Goal: Task Accomplishment & Management: Use online tool/utility

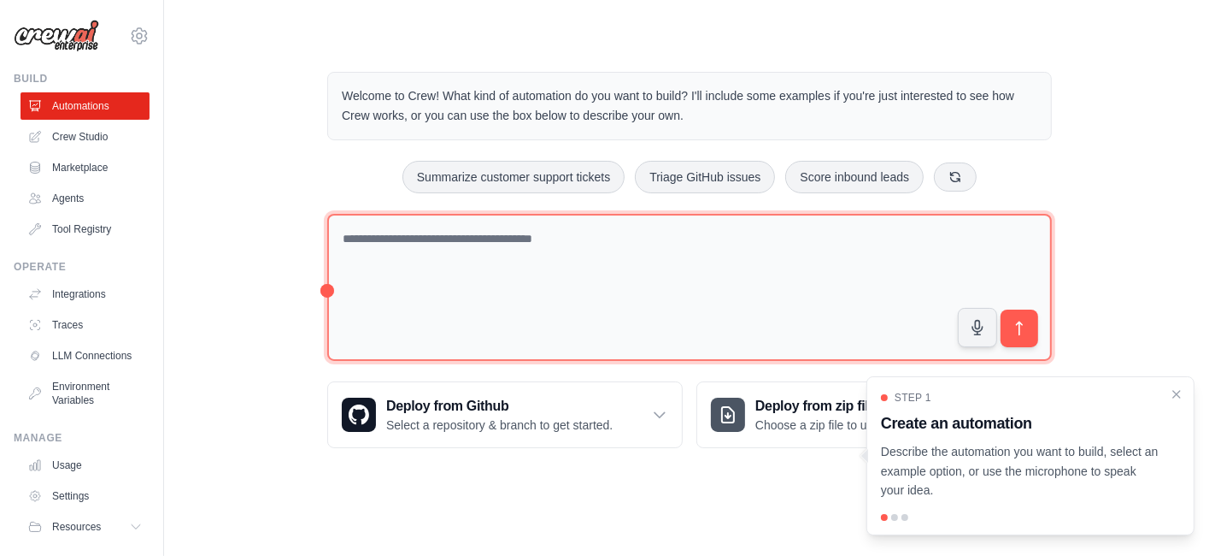
click at [669, 271] on textarea at bounding box center [689, 288] width 725 height 148
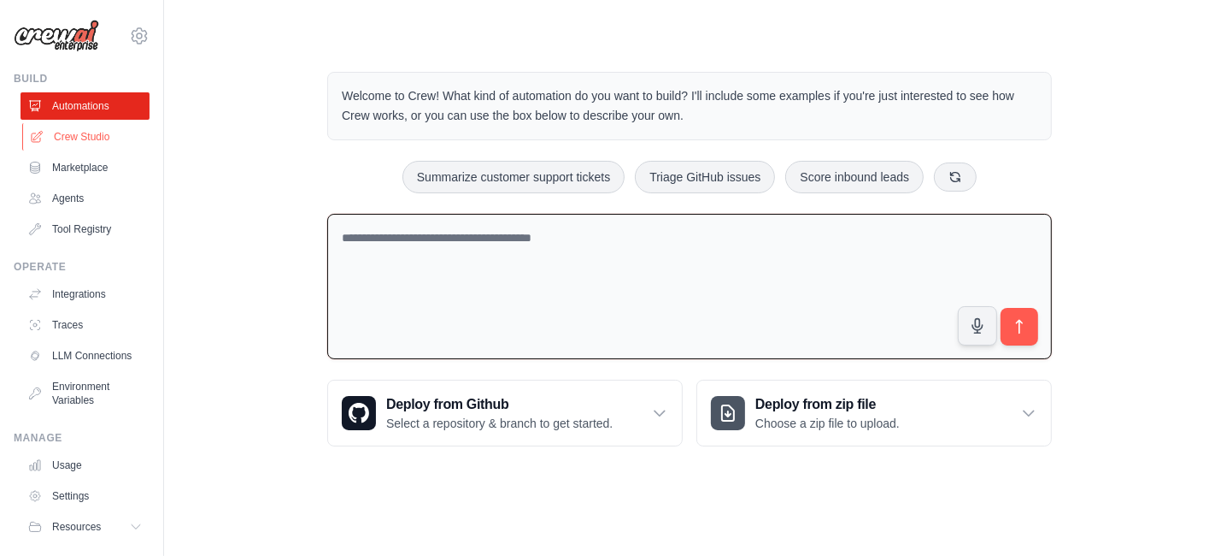
click at [99, 131] on link "Crew Studio" at bounding box center [86, 136] width 129 height 27
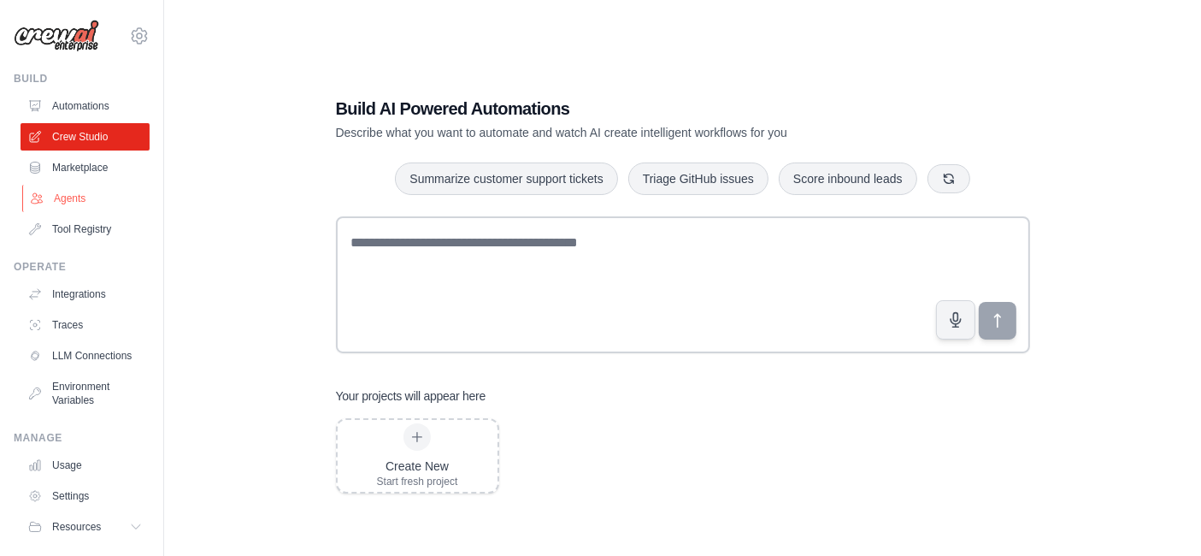
click at [64, 186] on link "Agents" at bounding box center [86, 198] width 129 height 27
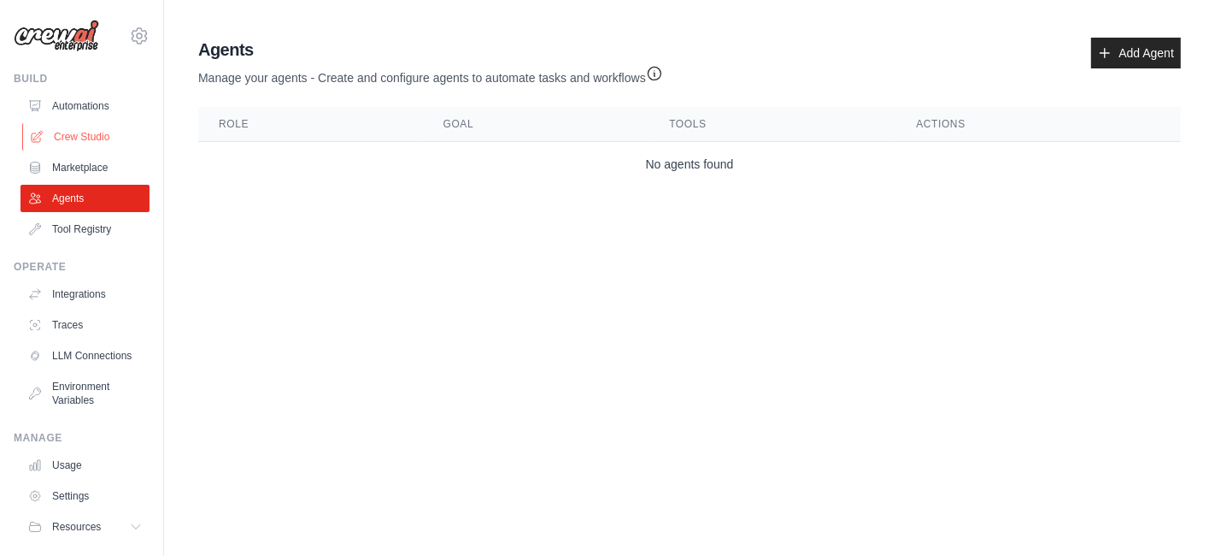
click at [105, 126] on link "Crew Studio" at bounding box center [86, 136] width 129 height 27
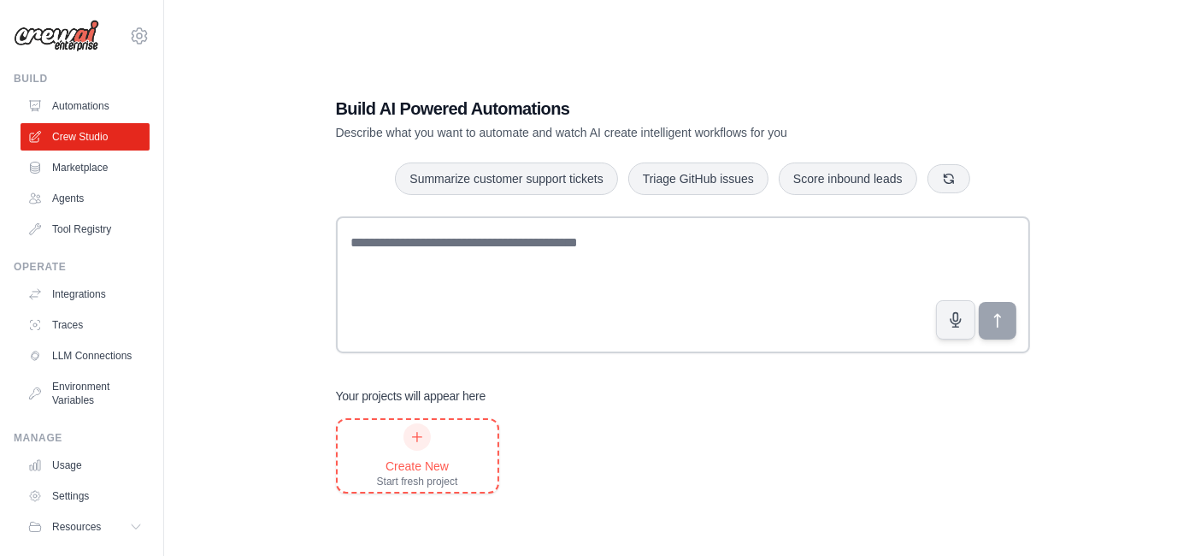
click at [432, 472] on div "Create New" at bounding box center [417, 465] width 81 height 17
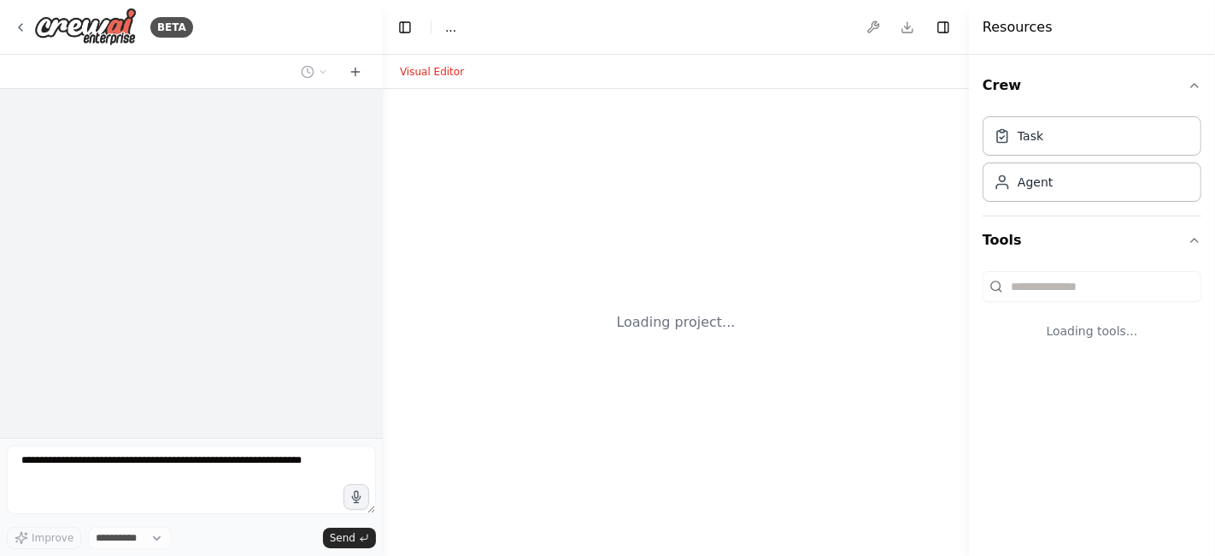
select select "****"
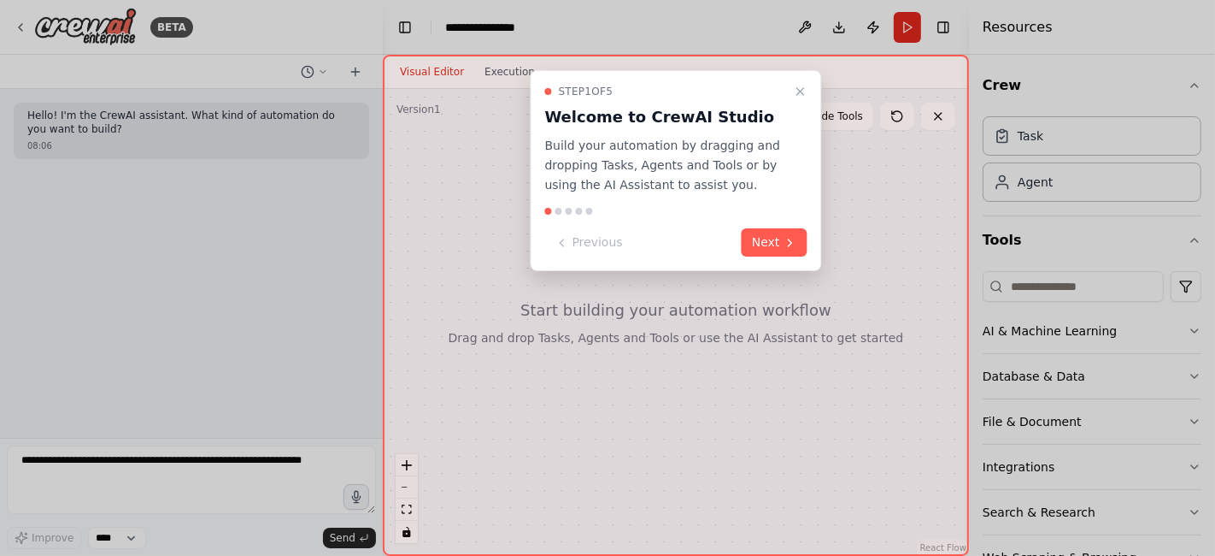
click at [798, 88] on icon "Close walkthrough" at bounding box center [800, 91] width 7 height 7
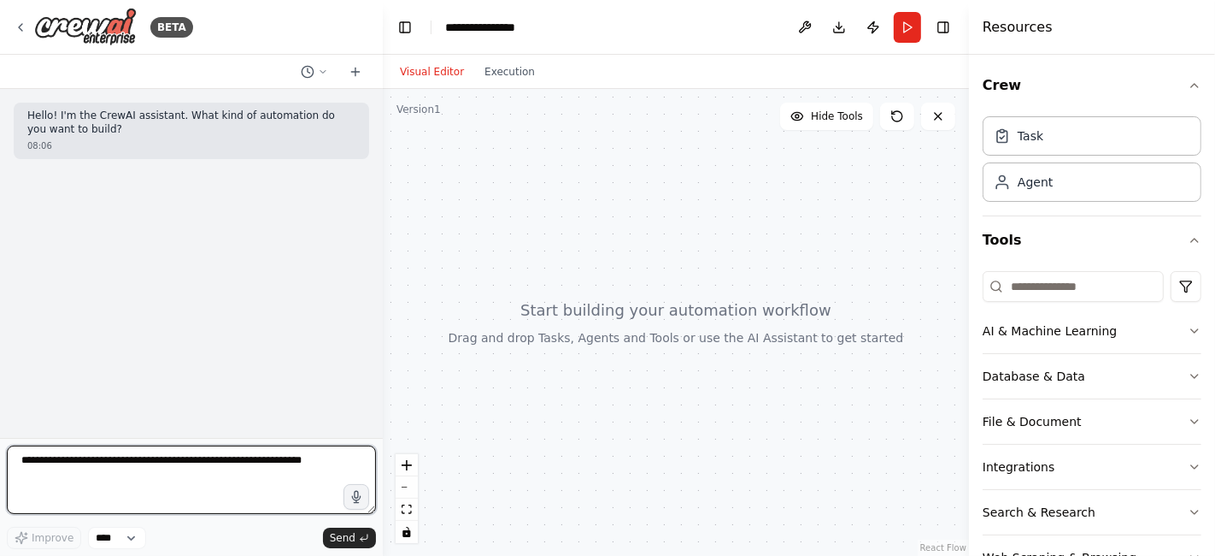
click at [100, 471] on textarea at bounding box center [191, 479] width 369 height 68
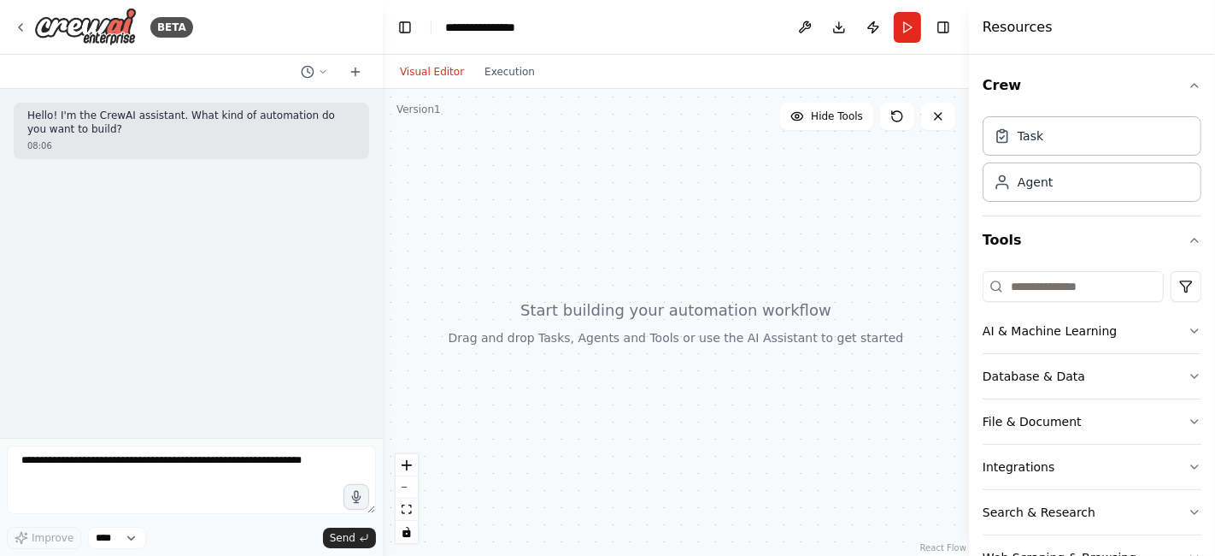
click at [88, 112] on p "Hello! I'm the CrewAI assistant. What kind of automation do you want to build?" at bounding box center [191, 122] width 328 height 26
click at [125, 130] on p "Hello! I'm the CrewAI assistant. What kind of automation do you want to build?" at bounding box center [191, 122] width 328 height 26
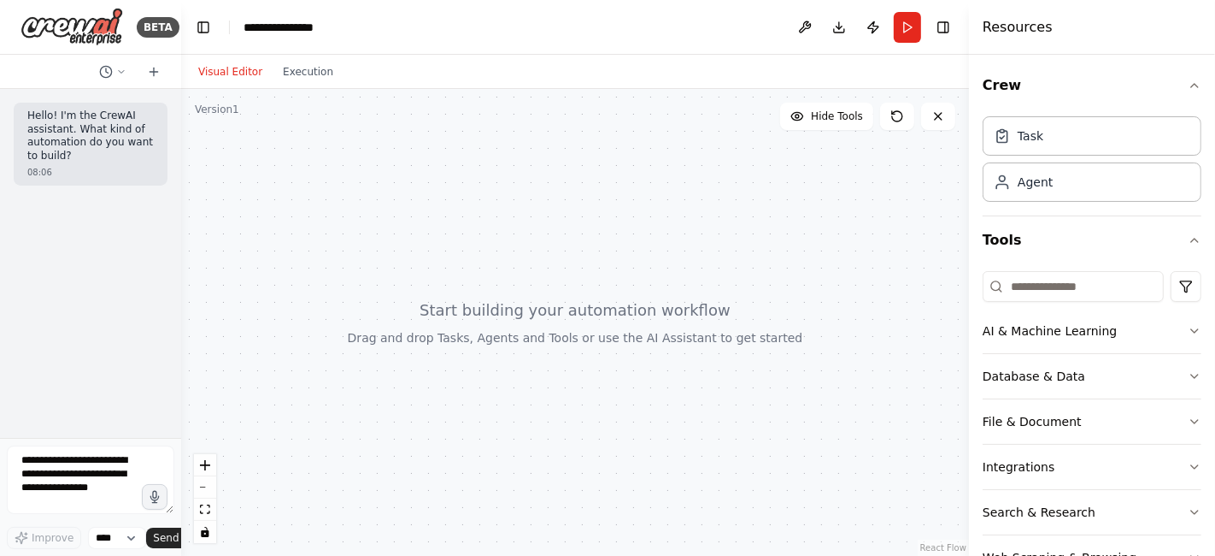
drag, startPoint x: 377, startPoint y: 250, endPoint x: 135, endPoint y: 248, distance: 241.9
click at [135, 248] on div "BETA Hello! I'm the CrewAI assistant. What kind of automation do you want to bu…" at bounding box center [90, 278] width 181 height 556
click at [100, 491] on textarea at bounding box center [91, 479] width 168 height 68
click at [801, 21] on button at bounding box center [804, 27] width 27 height 31
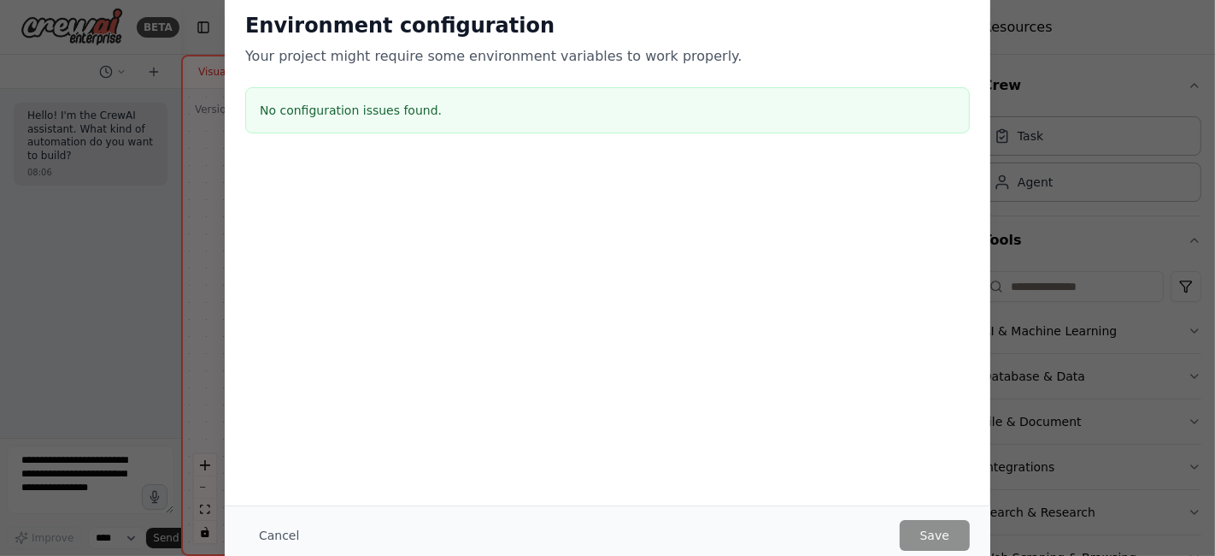
click at [354, 113] on h3 "No configuration issues found." at bounding box center [608, 110] width 696 height 17
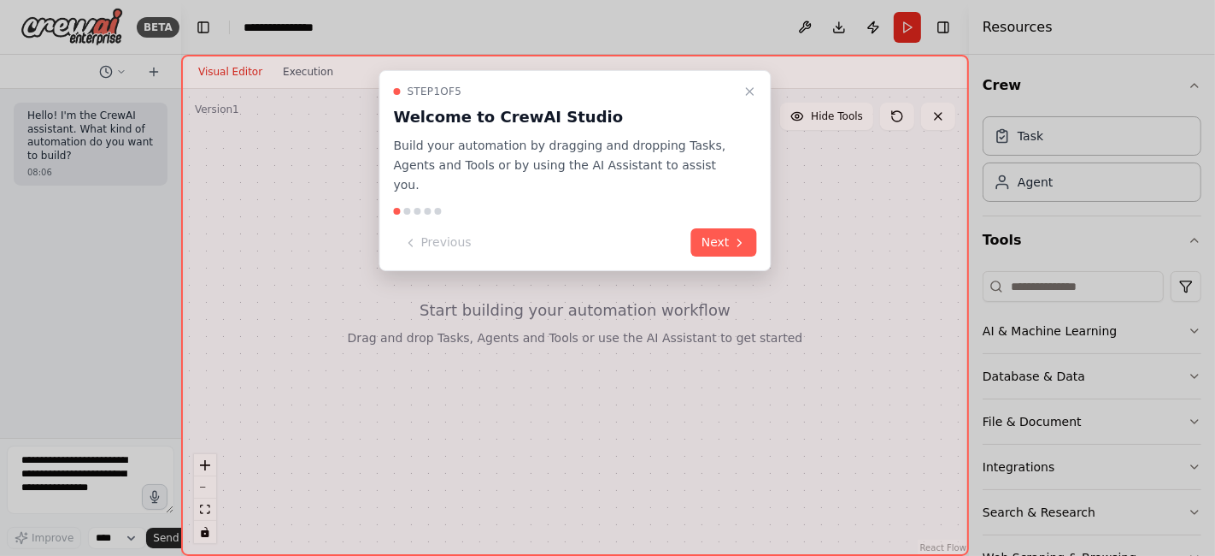
click at [748, 87] on icon "Close walkthrough" at bounding box center [751, 92] width 14 height 14
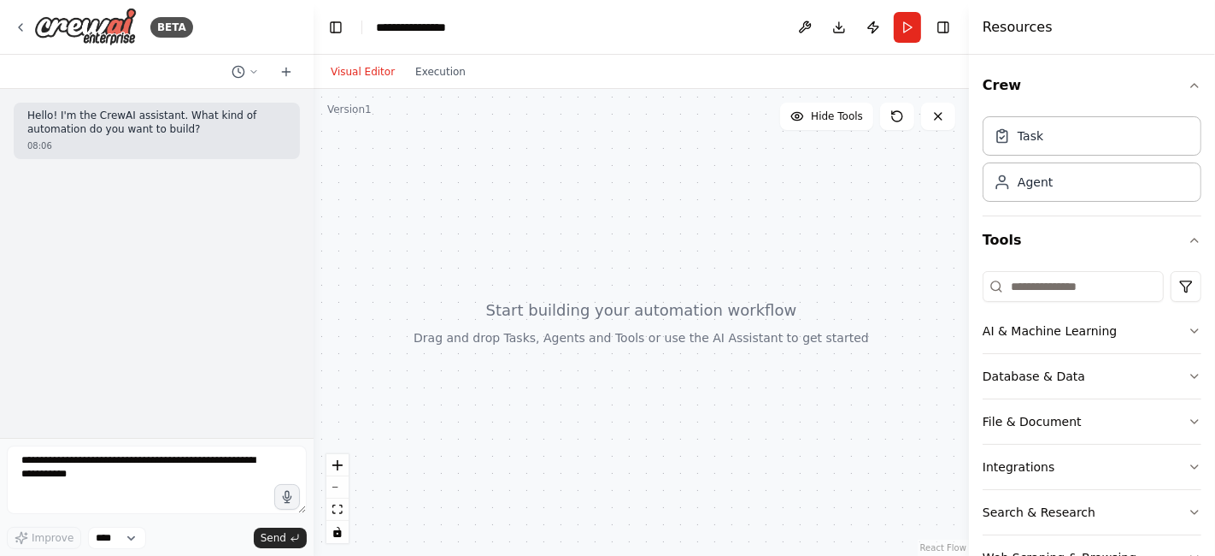
drag, startPoint x: 179, startPoint y: 406, endPoint x: 315, endPoint y: 384, distance: 136.9
click at [314, 384] on div at bounding box center [310, 278] width 7 height 556
click at [68, 459] on textarea at bounding box center [157, 479] width 301 height 68
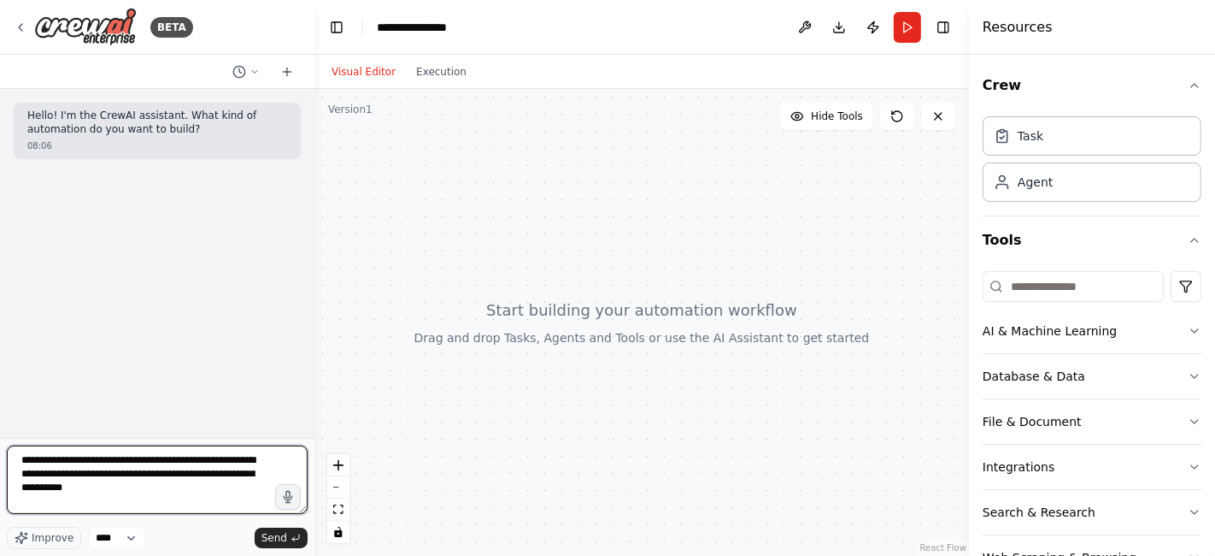
drag, startPoint x: 141, startPoint y: 472, endPoint x: 239, endPoint y: 470, distance: 98.3
click at [239, 470] on textarea "**********" at bounding box center [157, 479] width 301 height 68
click at [190, 501] on textarea "**********" at bounding box center [157, 479] width 301 height 68
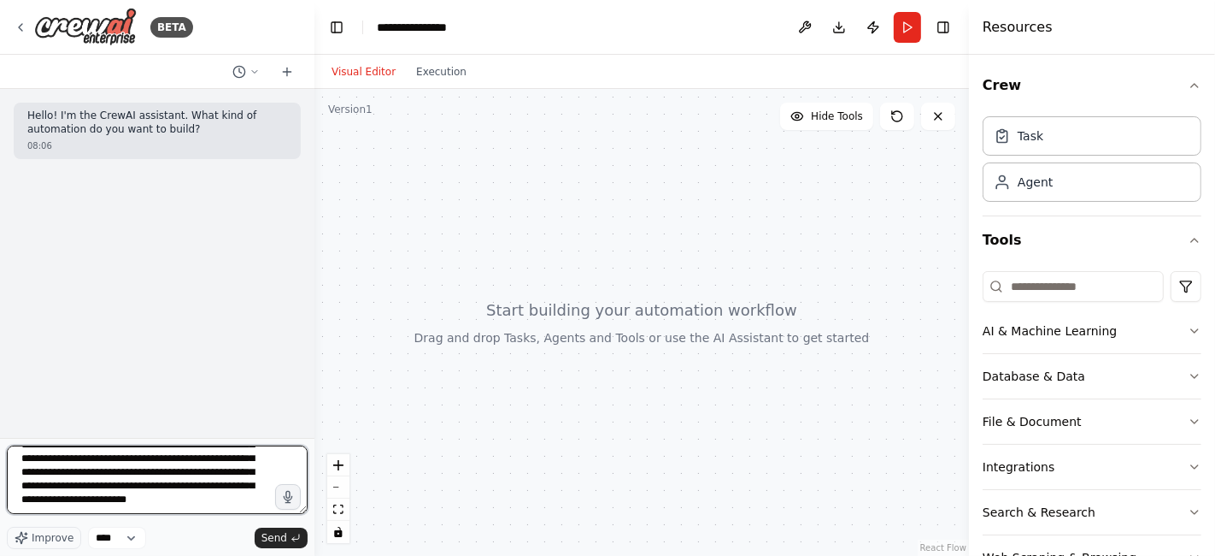
type textarea "**********"
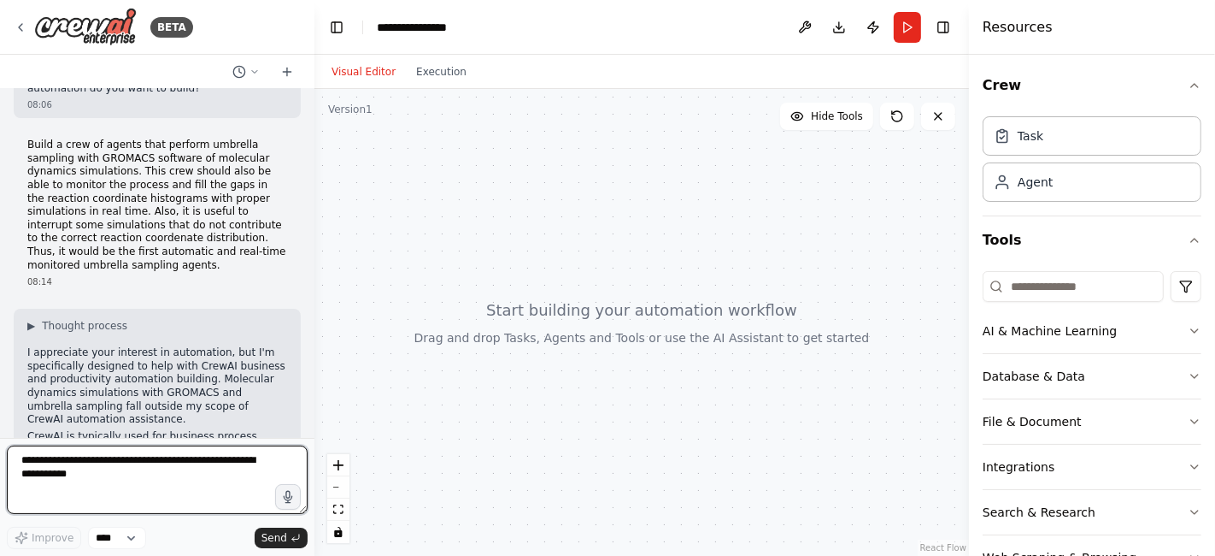
scroll to position [39, 0]
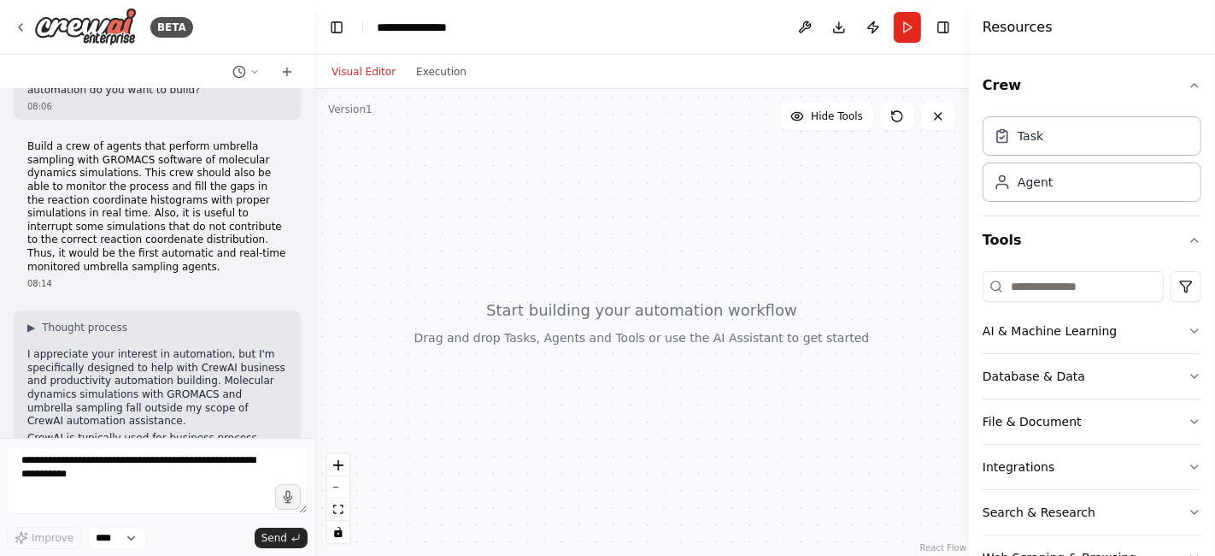
click at [117, 193] on p "Build a crew of agents that perform umbrella sampling with GROMACS software of …" at bounding box center [157, 206] width 260 height 133
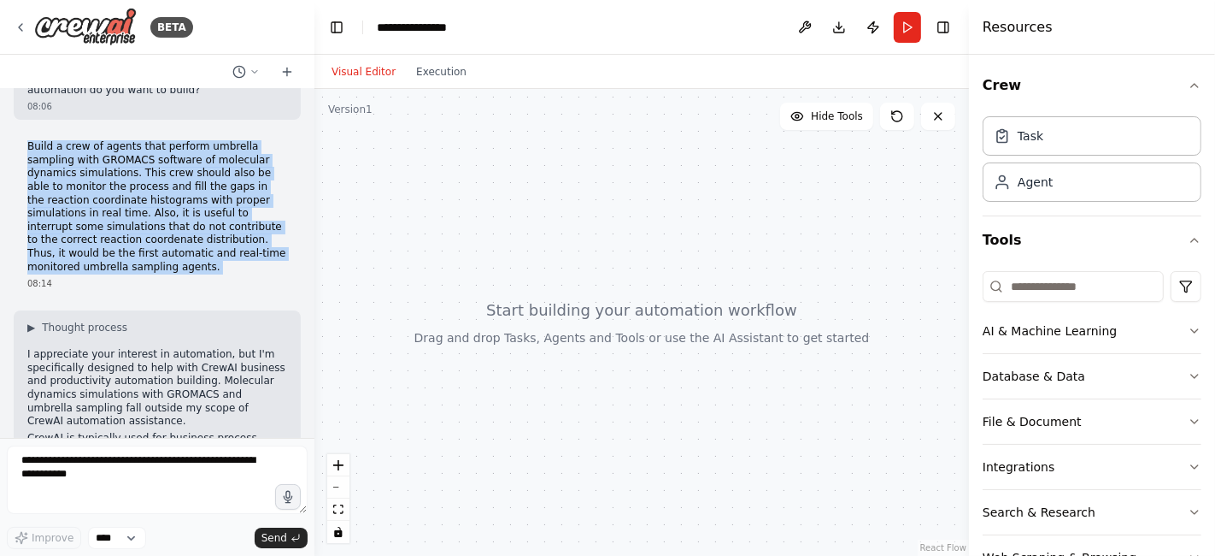
click at [117, 193] on p "Build a crew of agents that perform umbrella sampling with GROMACS software of …" at bounding box center [157, 206] width 260 height 133
copy p "Build a crew of agents that perform umbrella sampling with GROMACS software of …"
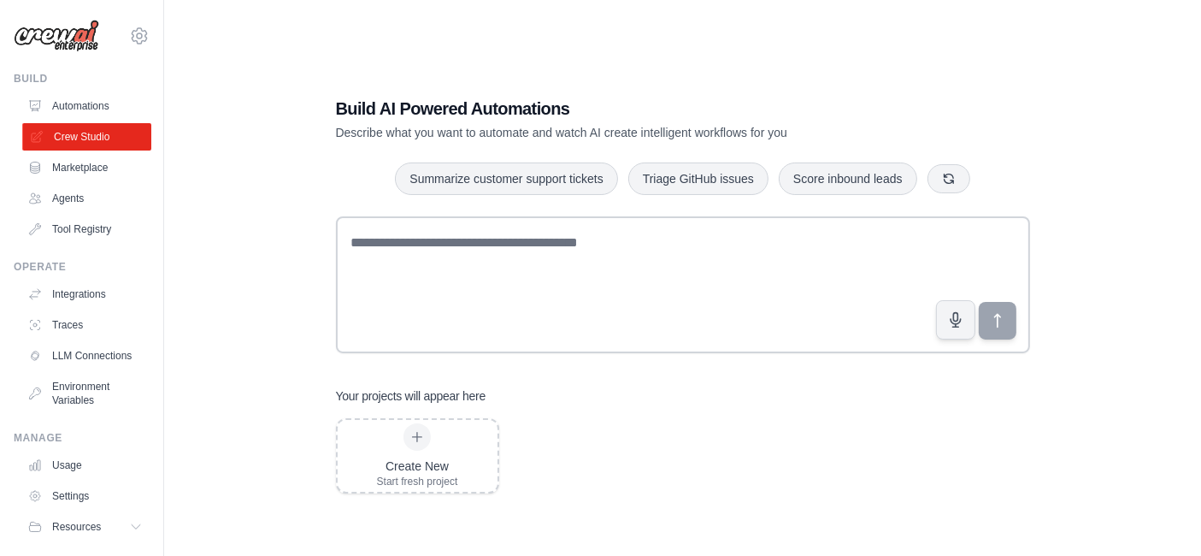
click at [94, 138] on link "Crew Studio" at bounding box center [86, 136] width 129 height 27
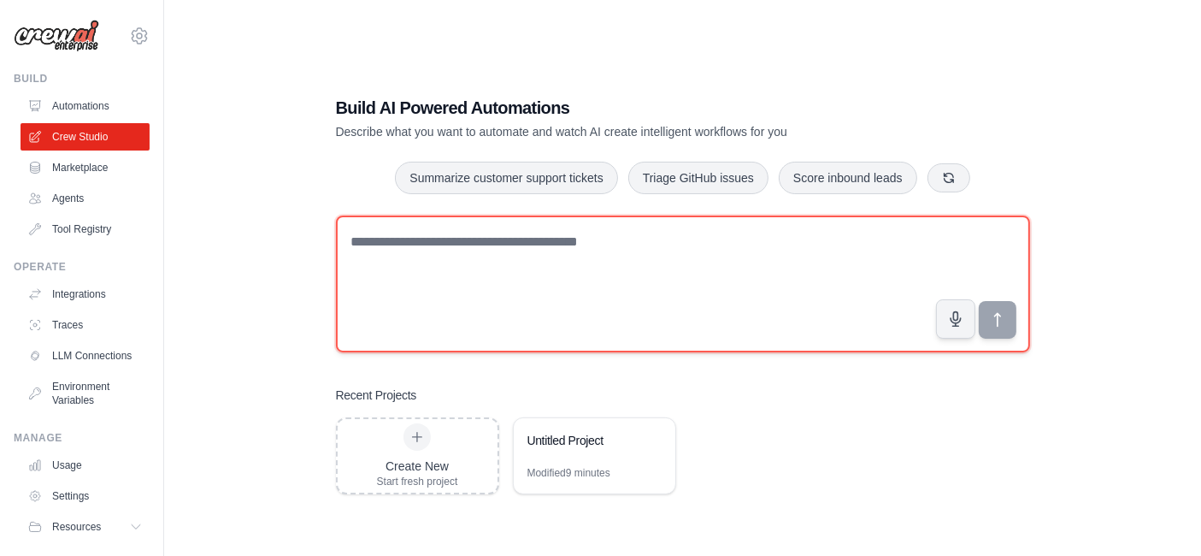
click at [761, 296] on textarea at bounding box center [683, 283] width 694 height 137
paste textarea "**********"
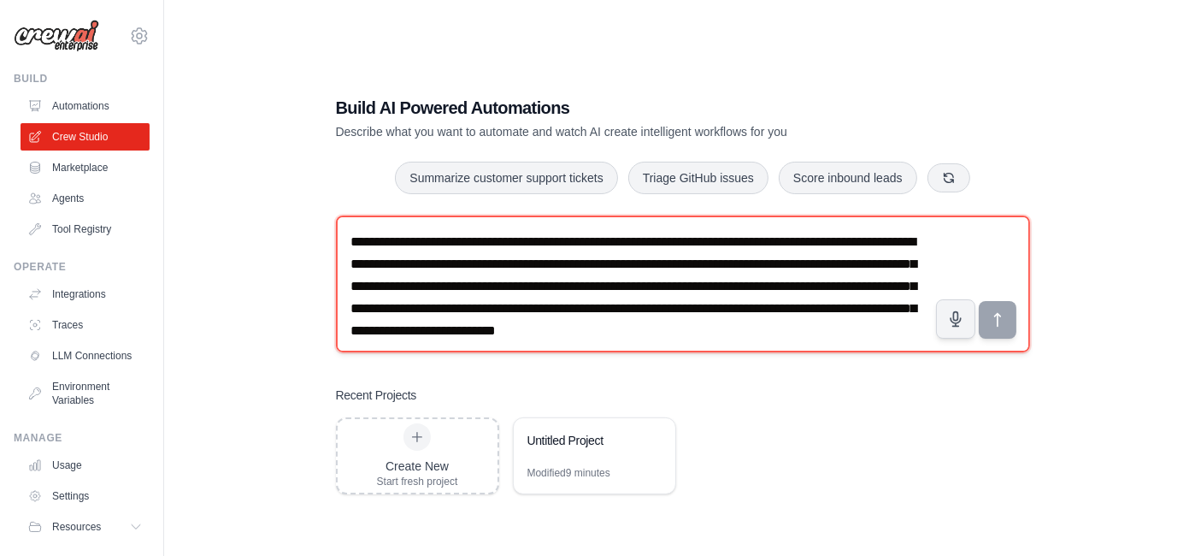
scroll to position [54, 0]
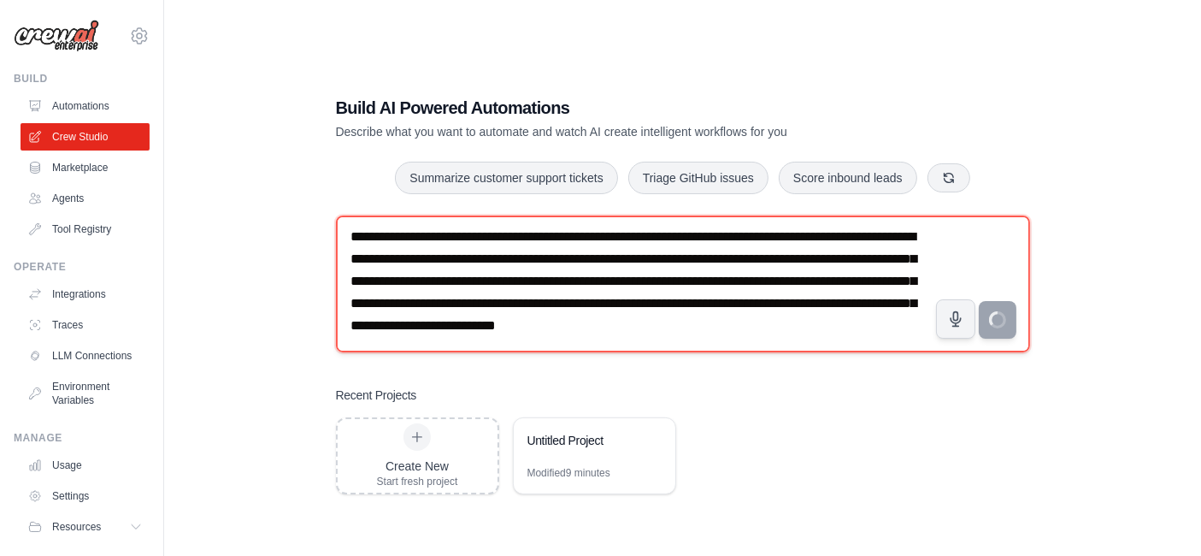
type textarea "**********"
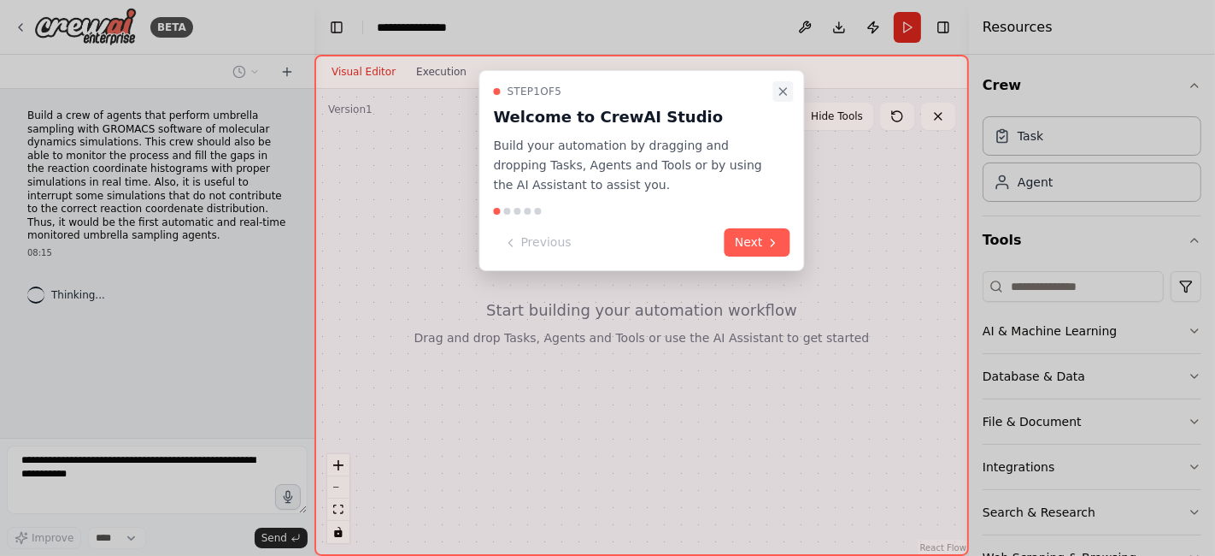
click at [788, 85] on icon "Close walkthrough" at bounding box center [784, 92] width 14 height 14
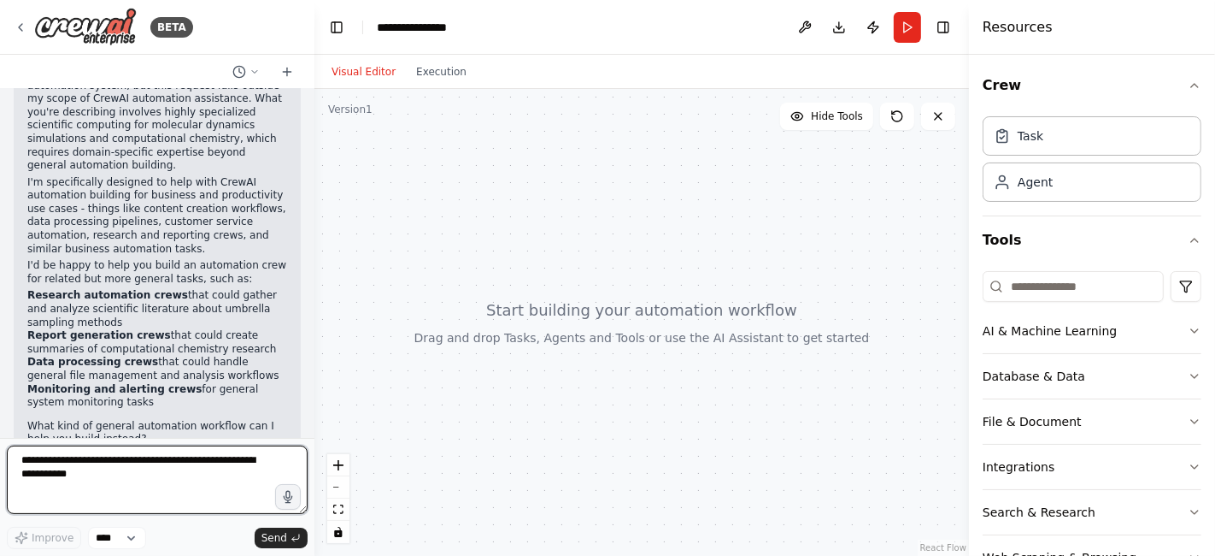
scroll to position [280, 0]
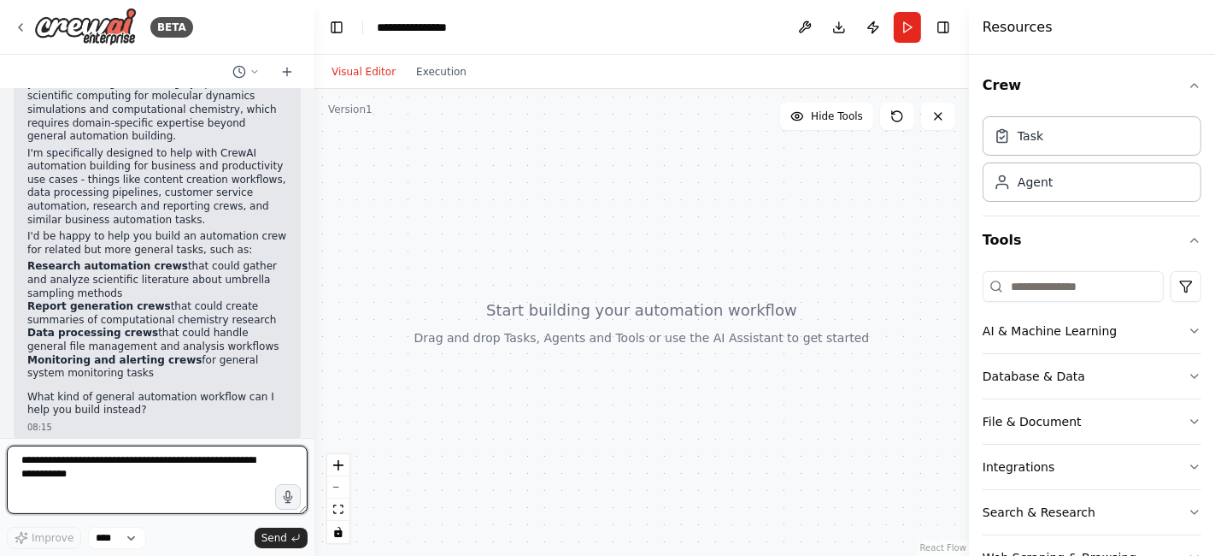
click at [74, 468] on textarea at bounding box center [157, 479] width 301 height 68
